Goal: Transaction & Acquisition: Download file/media

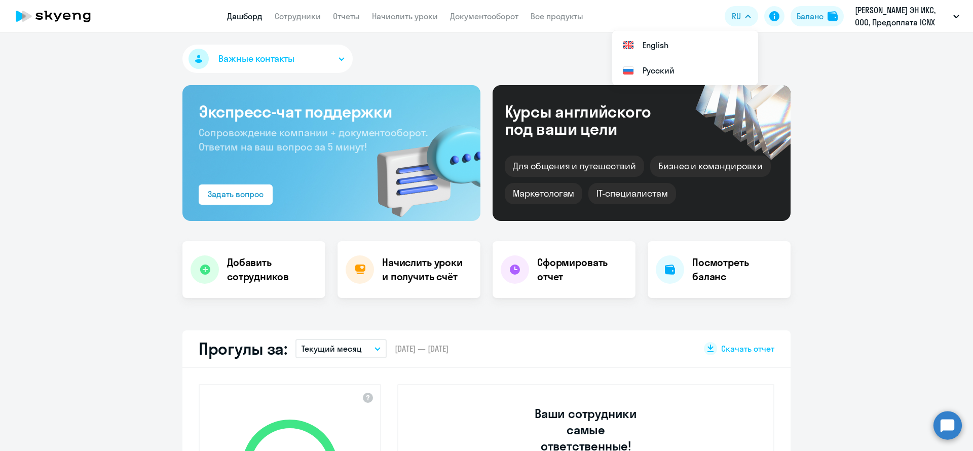
select select "30"
click at [471, 15] on link "Документооборот" at bounding box center [484, 16] width 68 height 10
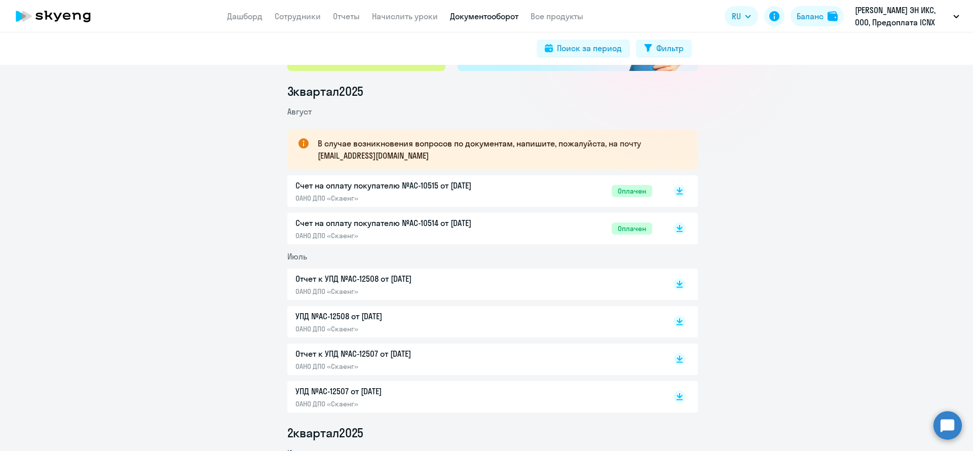
scroll to position [152, 0]
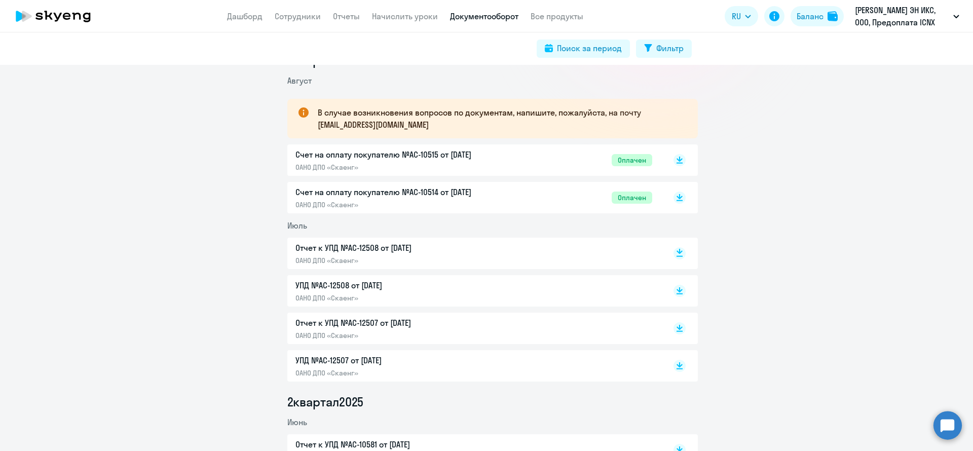
click at [674, 255] on rect at bounding box center [680, 253] width 12 height 12
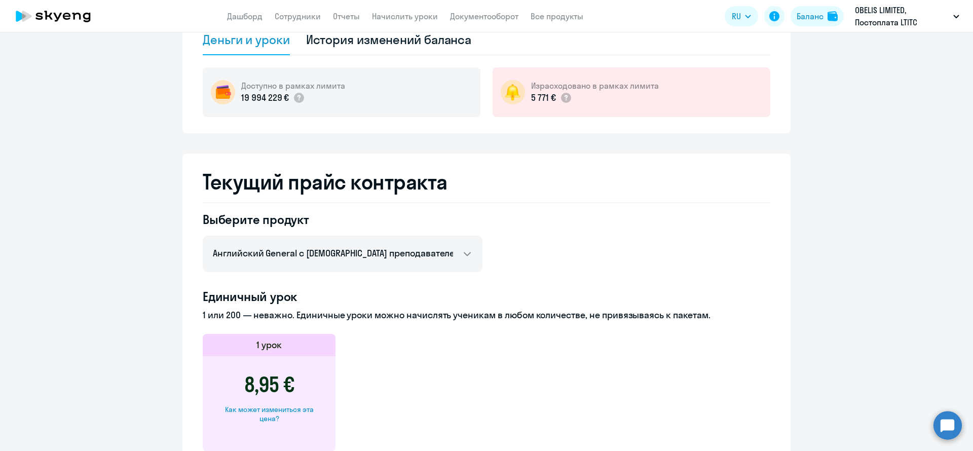
scroll to position [152, 0]
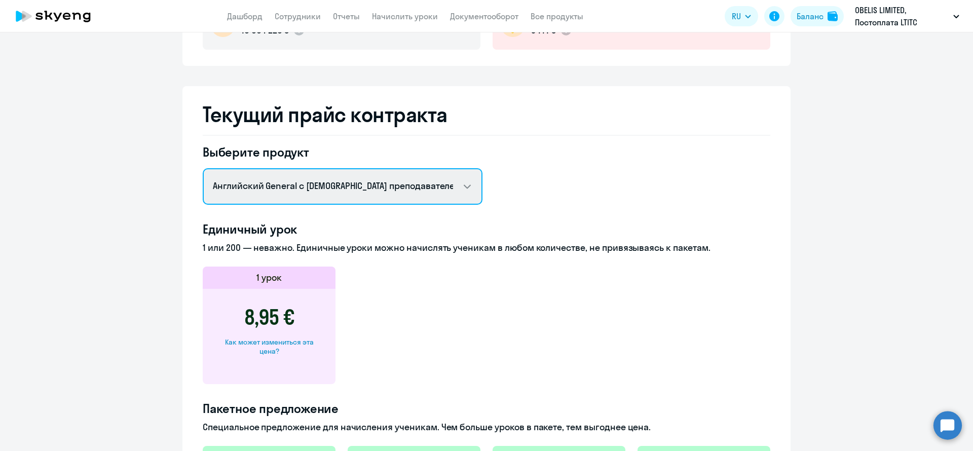
click at [298, 194] on select "Английский General с [DEMOGRAPHIC_DATA] преподавателем Английский General с [DE…" at bounding box center [343, 186] width 280 height 36
select select "english_adult_not_native_speaker_premium"
click at [203, 168] on select "Английский General с [DEMOGRAPHIC_DATA] преподавателем Английский General с [DE…" at bounding box center [343, 186] width 280 height 36
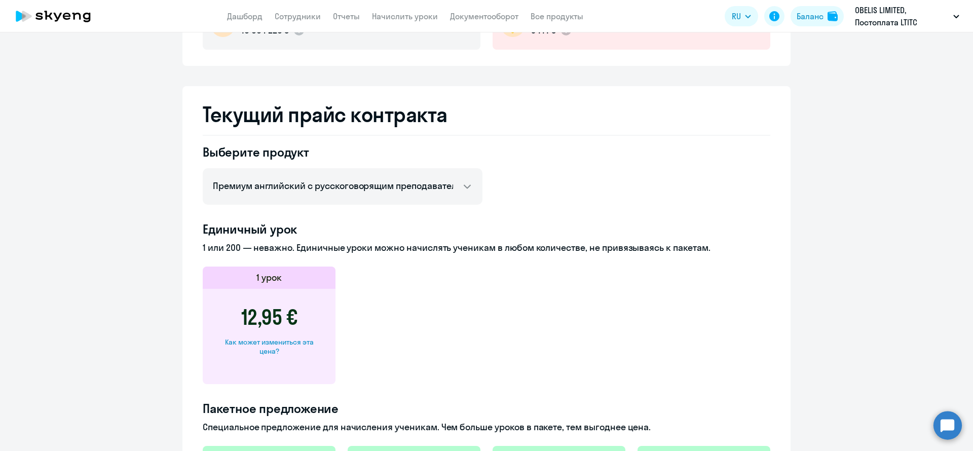
click at [98, 87] on ng-component "[PERSON_NAME] контракта [PERSON_NAME] и уроки История изменений баланса Доступн…" at bounding box center [486, 313] width 973 height 817
